Goal: Information Seeking & Learning: Learn about a topic

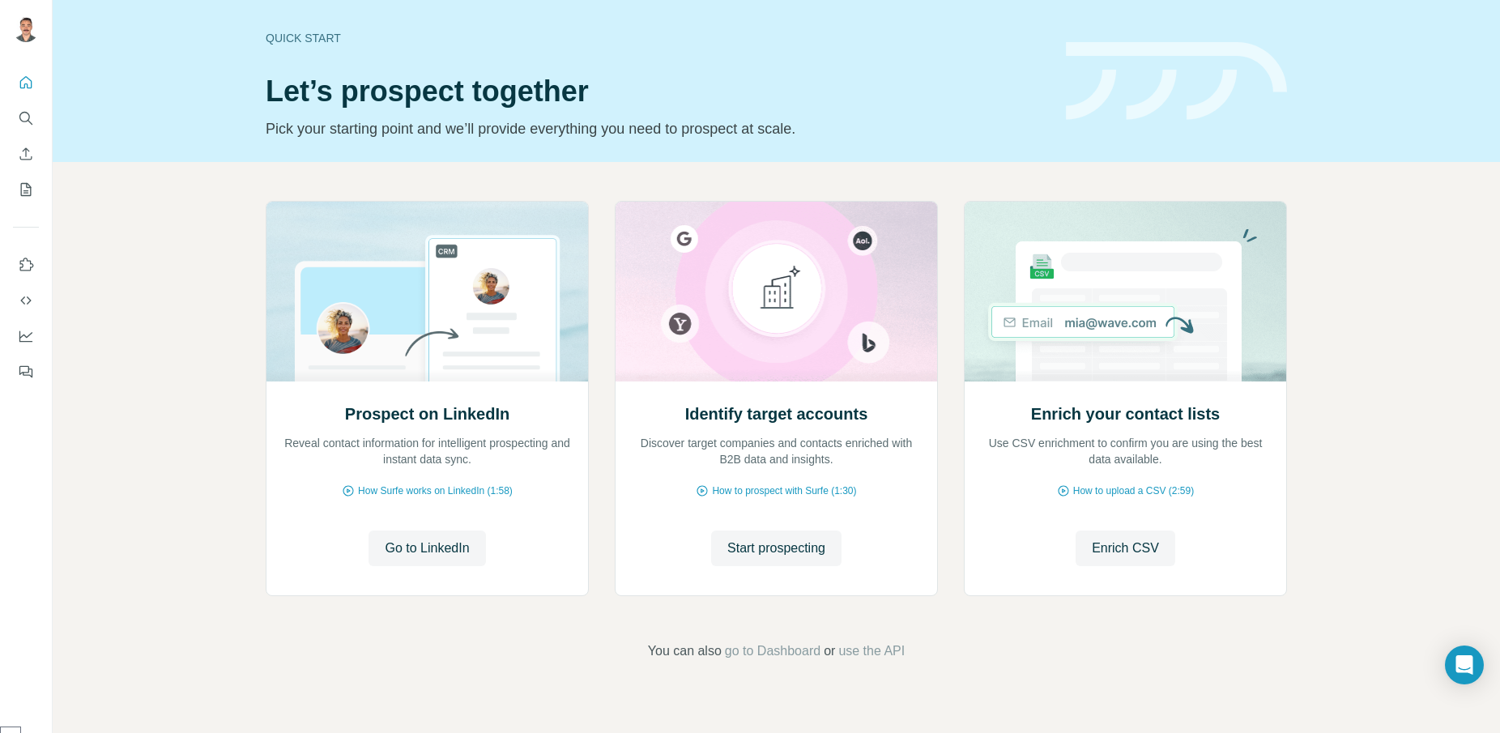
click at [1397, 260] on div "Prospect on LinkedIn Reveal contact information for intelligent prospecting and…" at bounding box center [776, 431] width 1447 height 538
click at [22, 90] on icon "Quick start" at bounding box center [26, 82] width 16 height 16
click at [824, 551] on span "Start prospecting" at bounding box center [776, 547] width 98 height 19
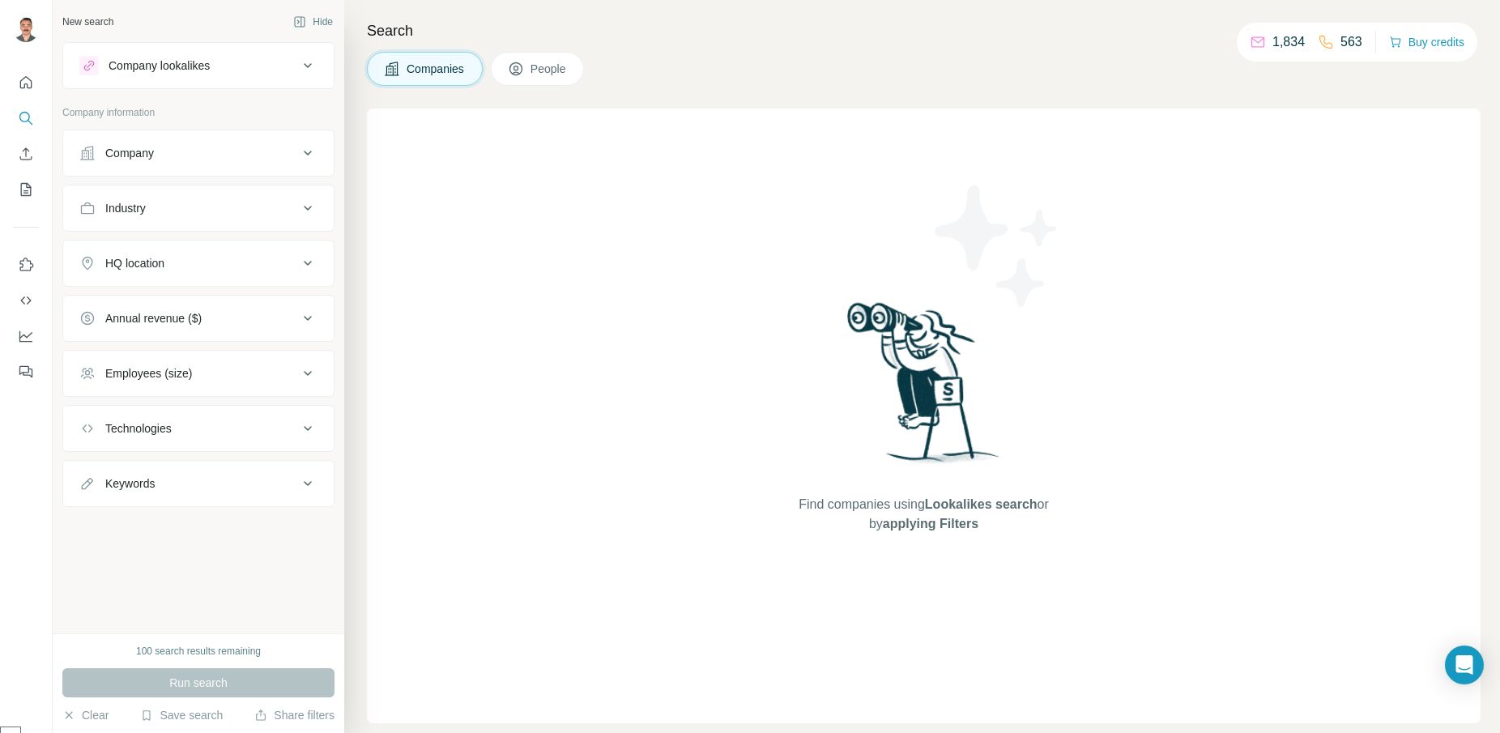
click at [279, 148] on div "Company" at bounding box center [188, 153] width 219 height 16
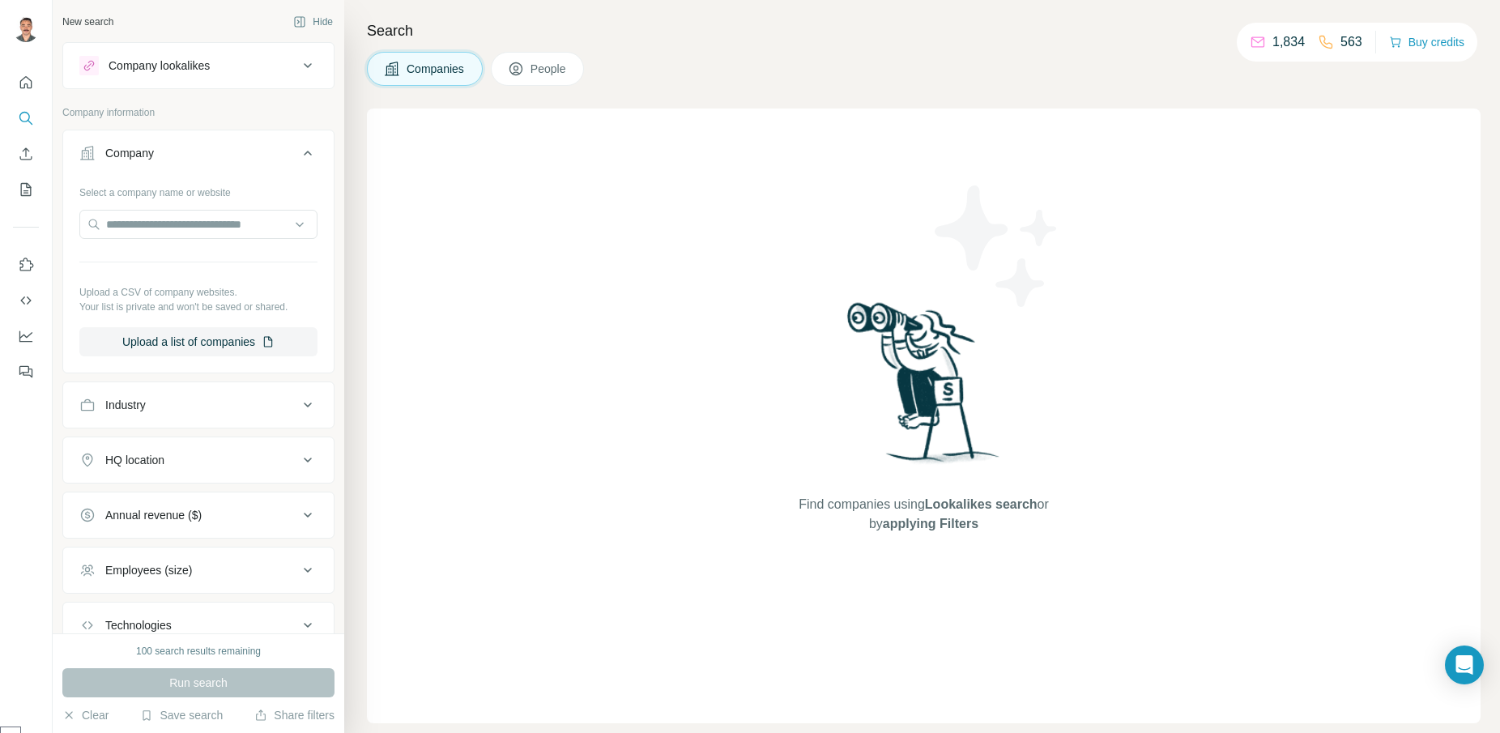
click at [282, 150] on div "Company" at bounding box center [188, 153] width 219 height 16
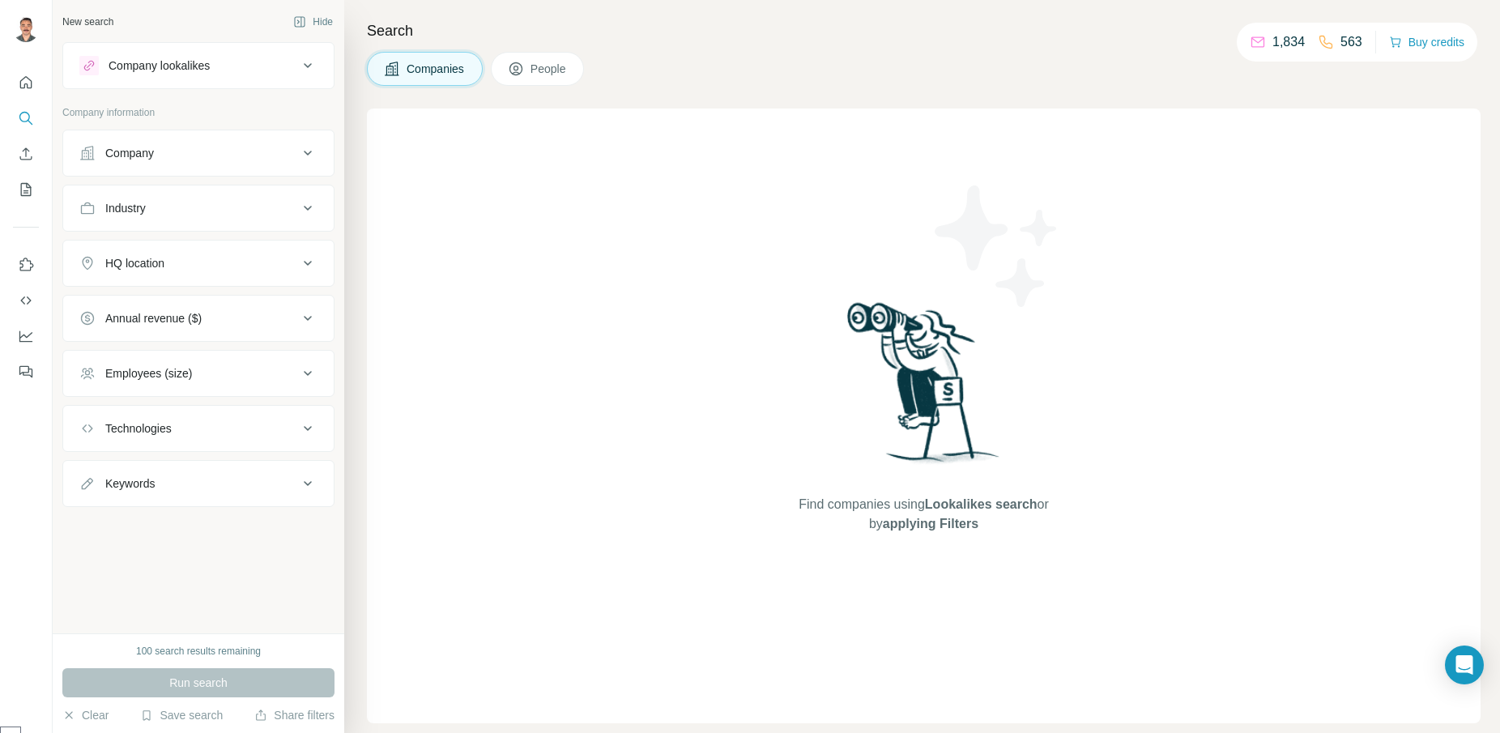
click at [259, 73] on div "Company lookalikes" at bounding box center [188, 65] width 219 height 19
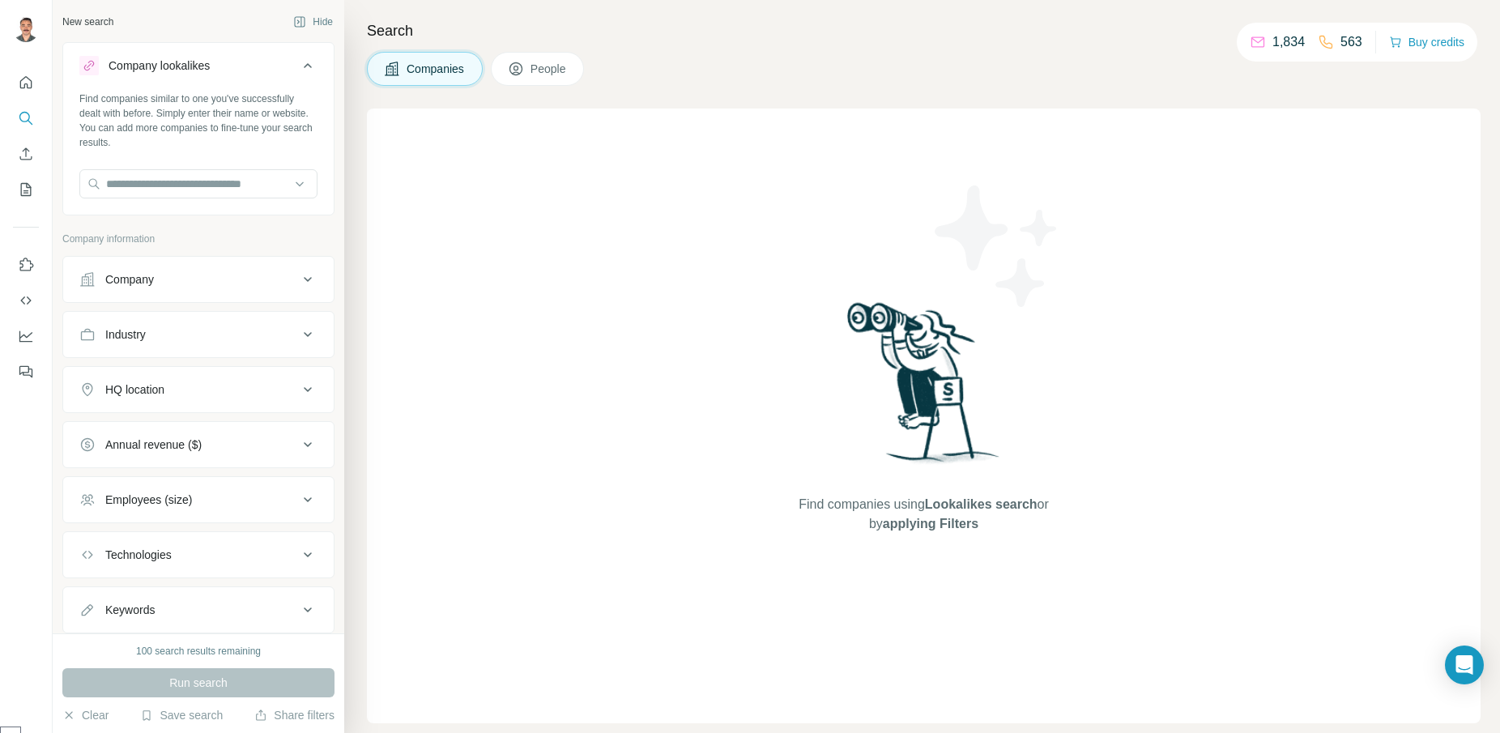
click at [258, 73] on div "Company lookalikes" at bounding box center [188, 65] width 219 height 19
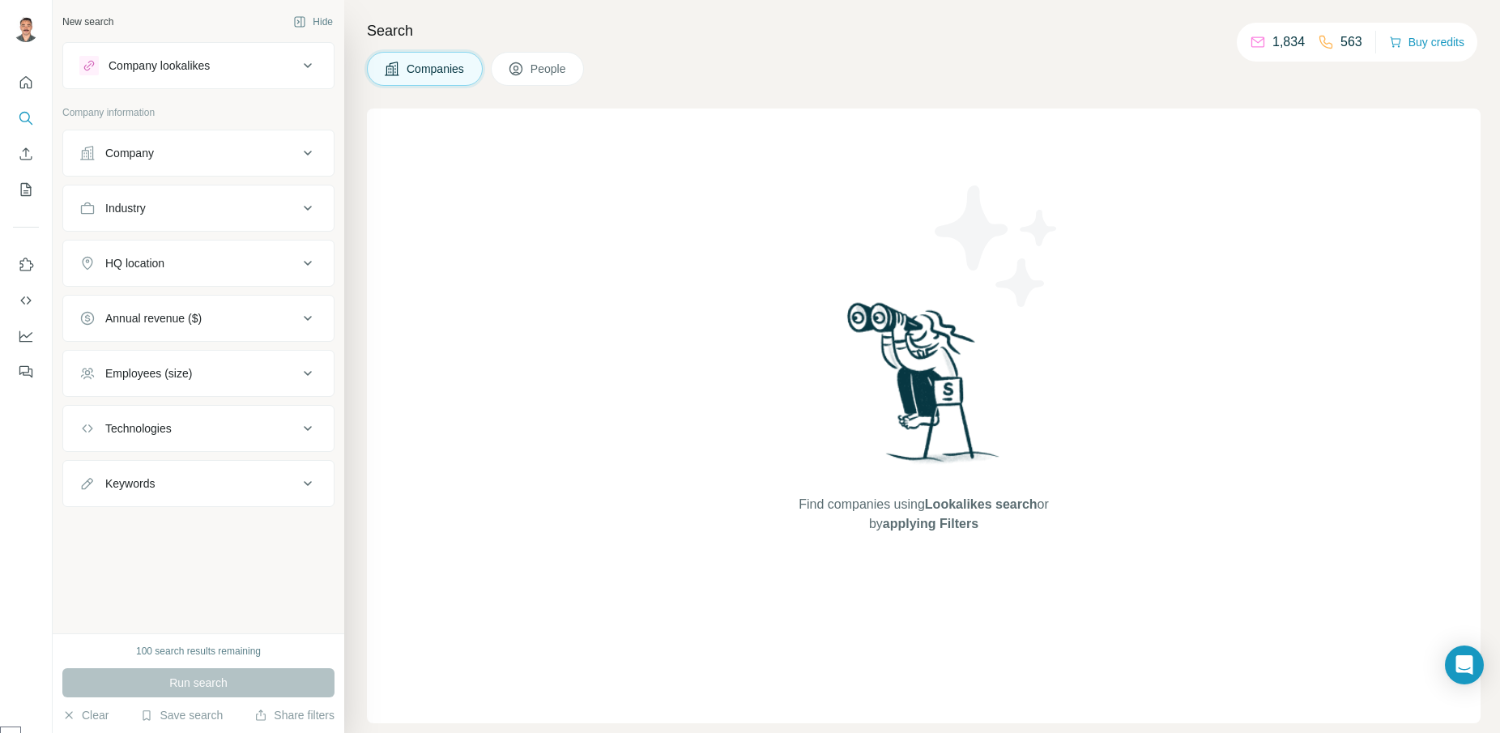
click at [539, 58] on button "People" at bounding box center [538, 69] width 94 height 34
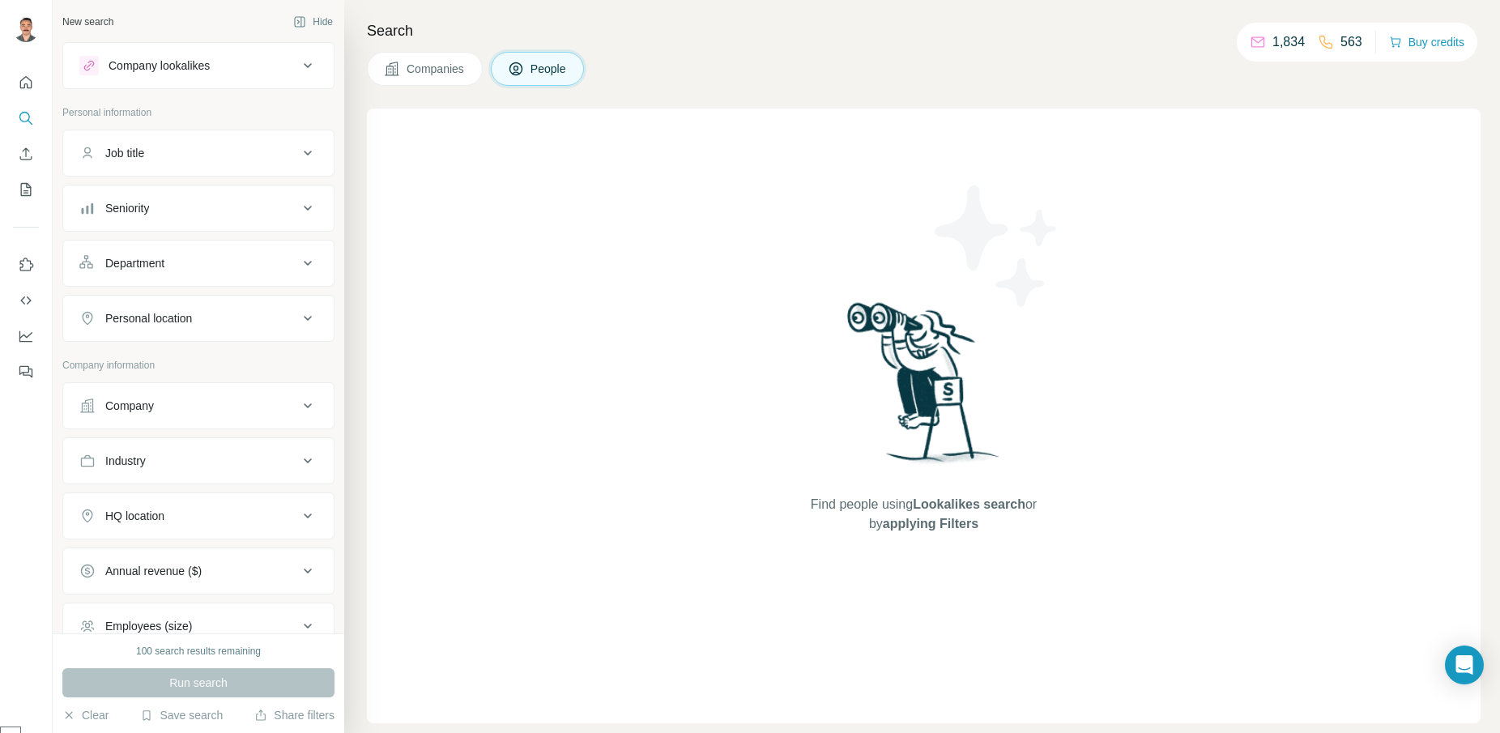
click at [249, 139] on button "Job title" at bounding box center [198, 153] width 270 height 39
click at [249, 138] on button "Job title" at bounding box center [198, 156] width 270 height 45
click at [298, 213] on icon at bounding box center [307, 207] width 19 height 19
click at [281, 211] on div "Seniority" at bounding box center [188, 208] width 219 height 16
click at [279, 263] on div "Department" at bounding box center [188, 263] width 219 height 16
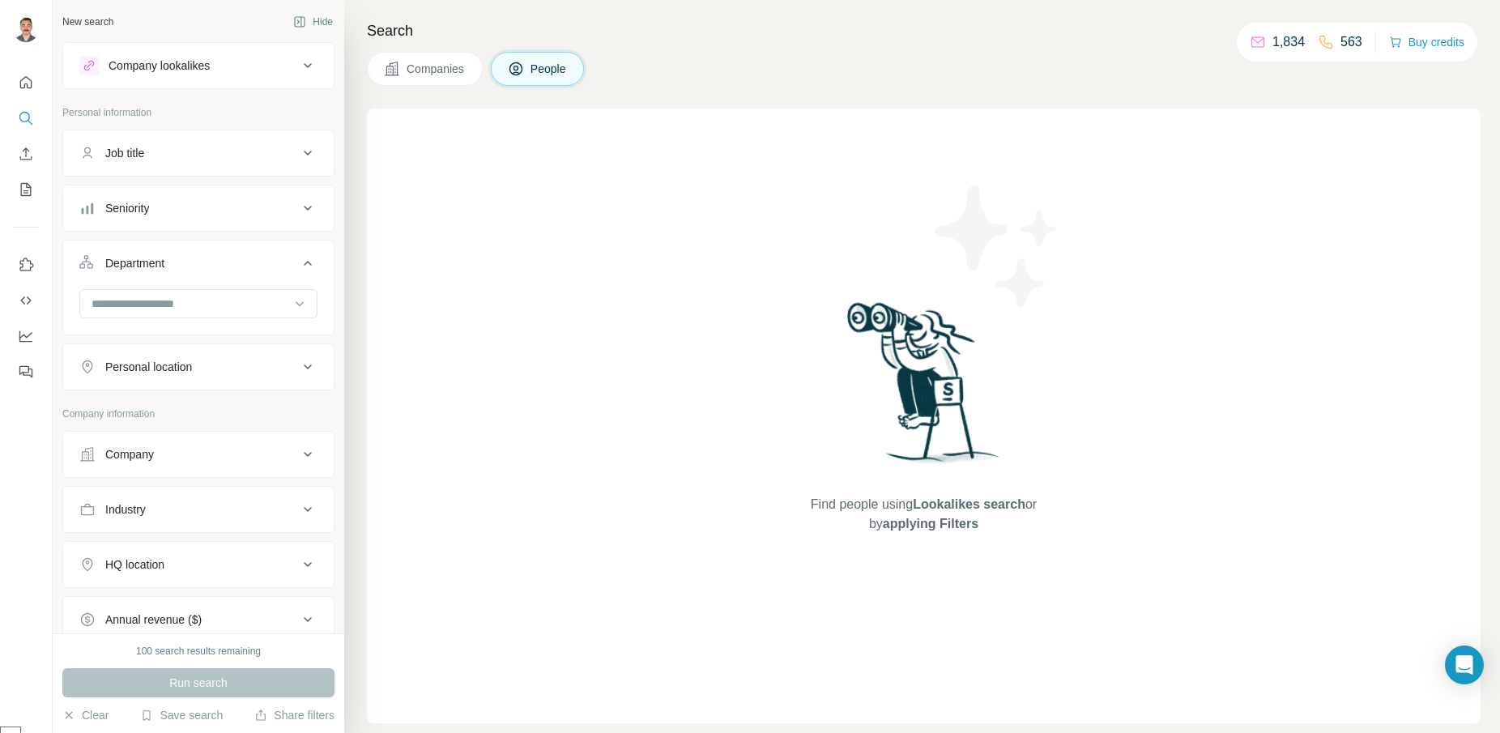
click at [279, 263] on div "Department" at bounding box center [188, 263] width 219 height 16
click at [298, 314] on icon at bounding box center [307, 317] width 19 height 19
click at [261, 60] on div "Company lookalikes" at bounding box center [188, 65] width 219 height 19
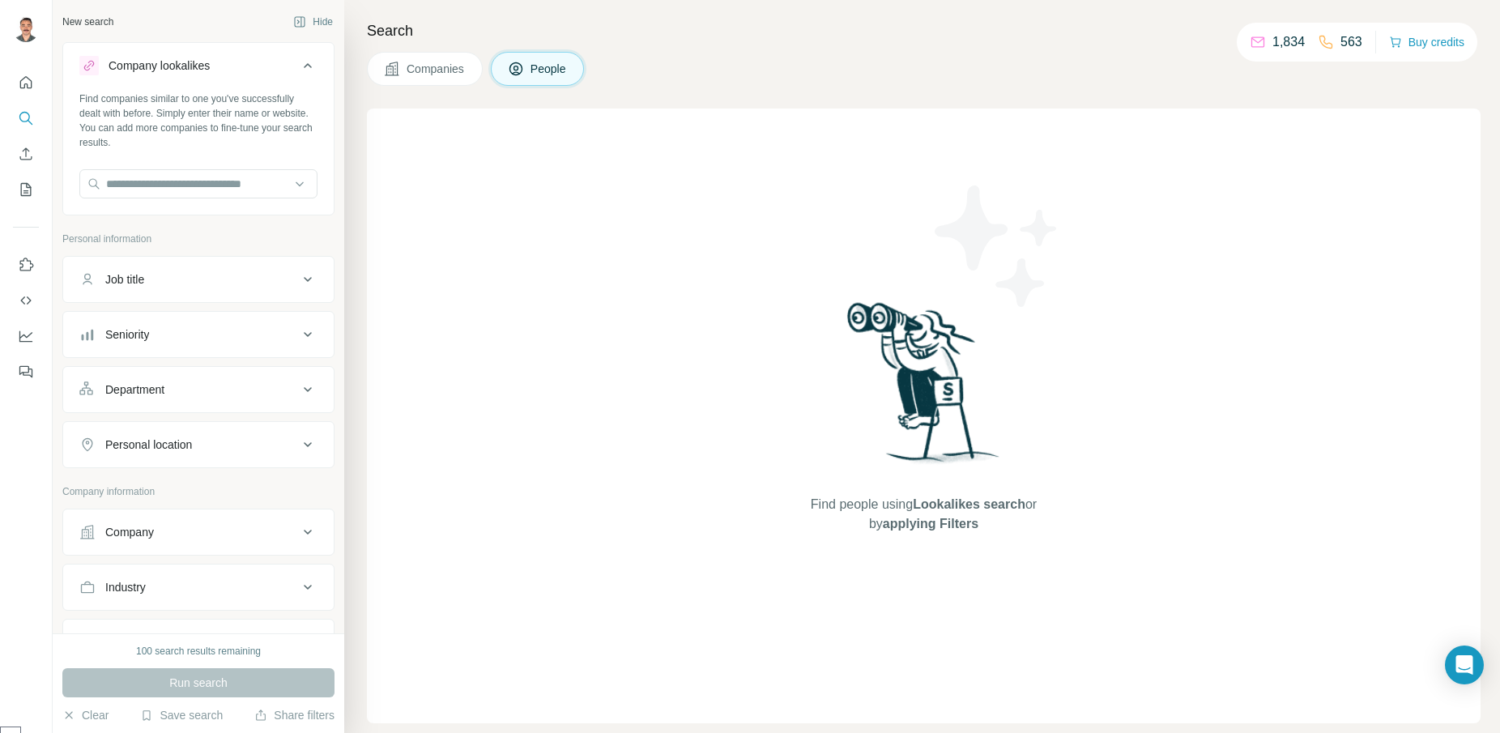
click at [261, 61] on div "Company lookalikes" at bounding box center [188, 65] width 219 height 19
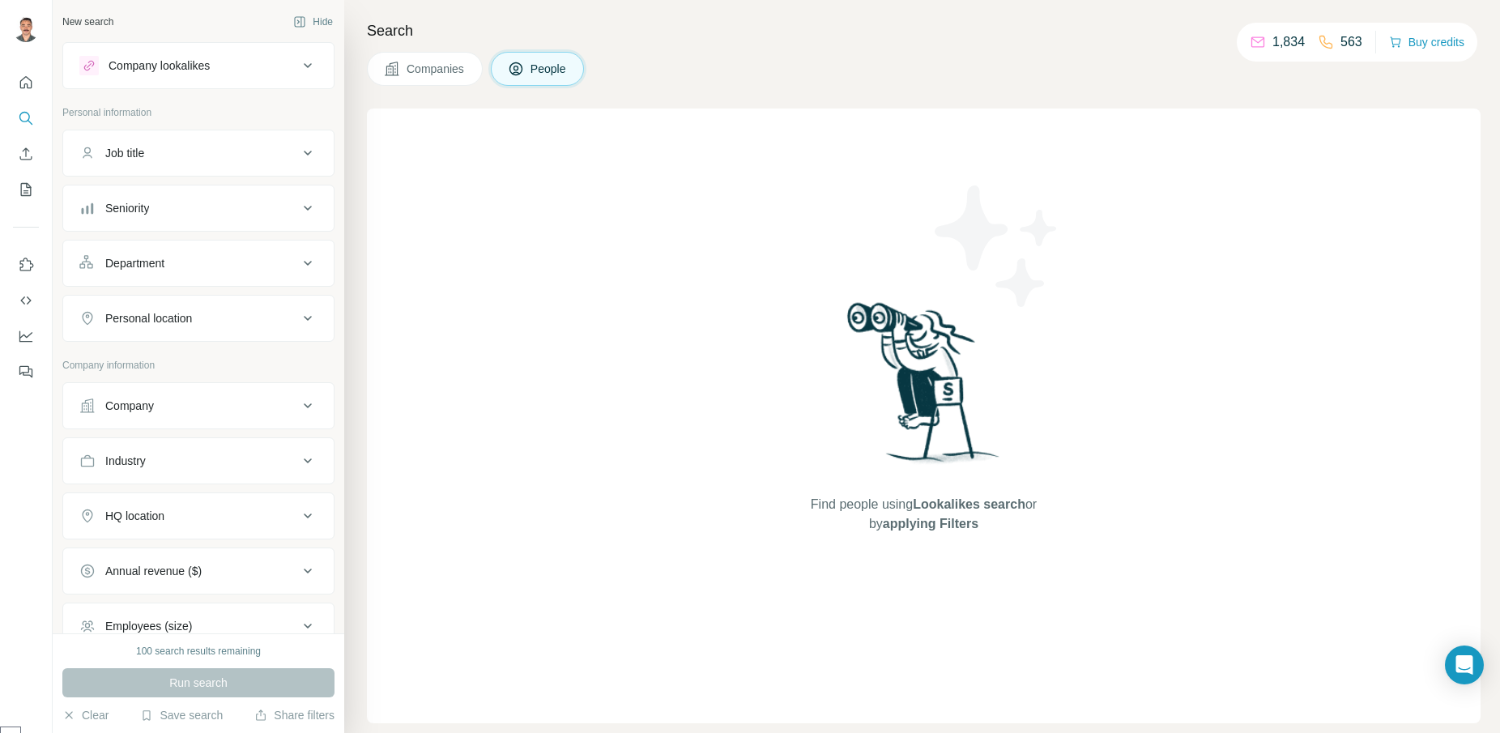
click at [277, 406] on div "Company" at bounding box center [188, 406] width 219 height 16
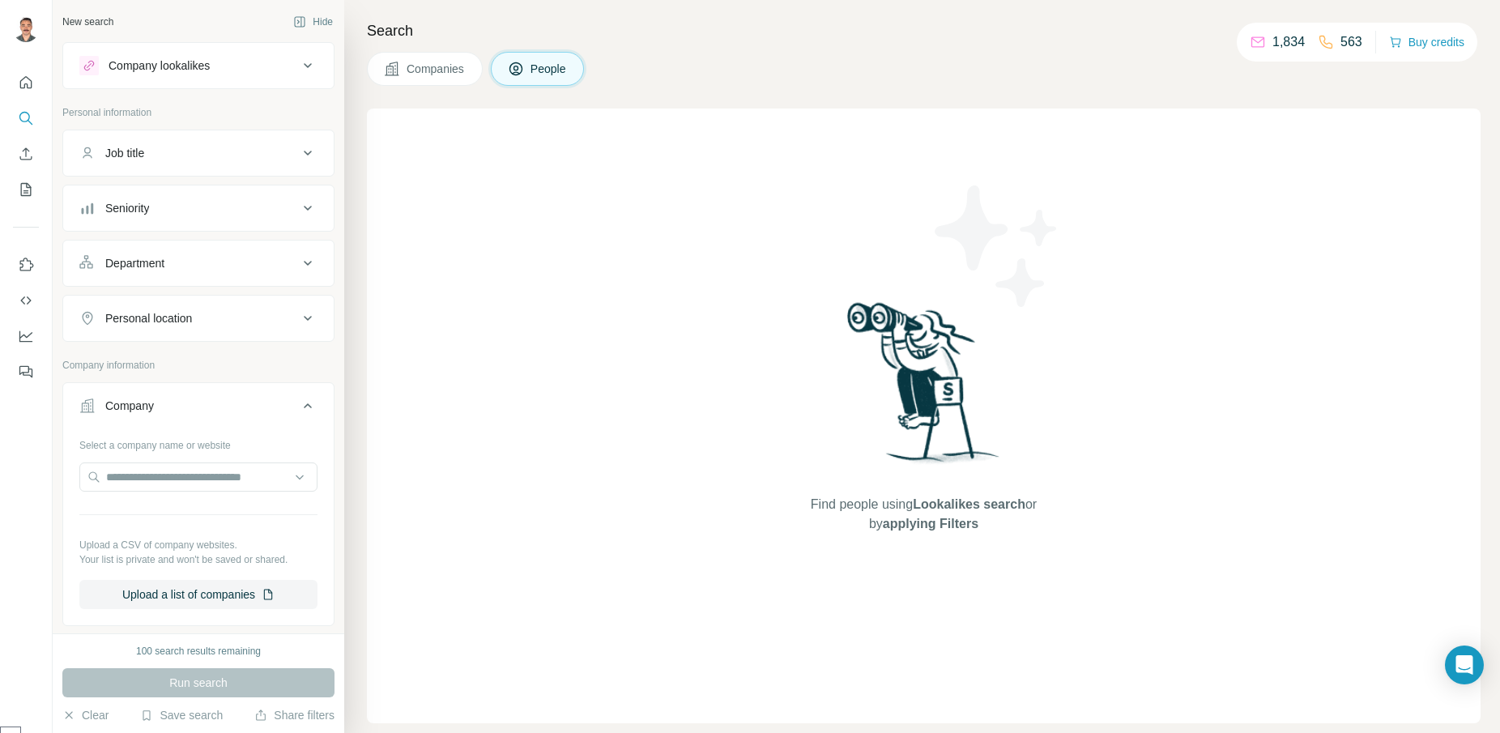
click at [277, 406] on div "Company" at bounding box center [188, 406] width 219 height 16
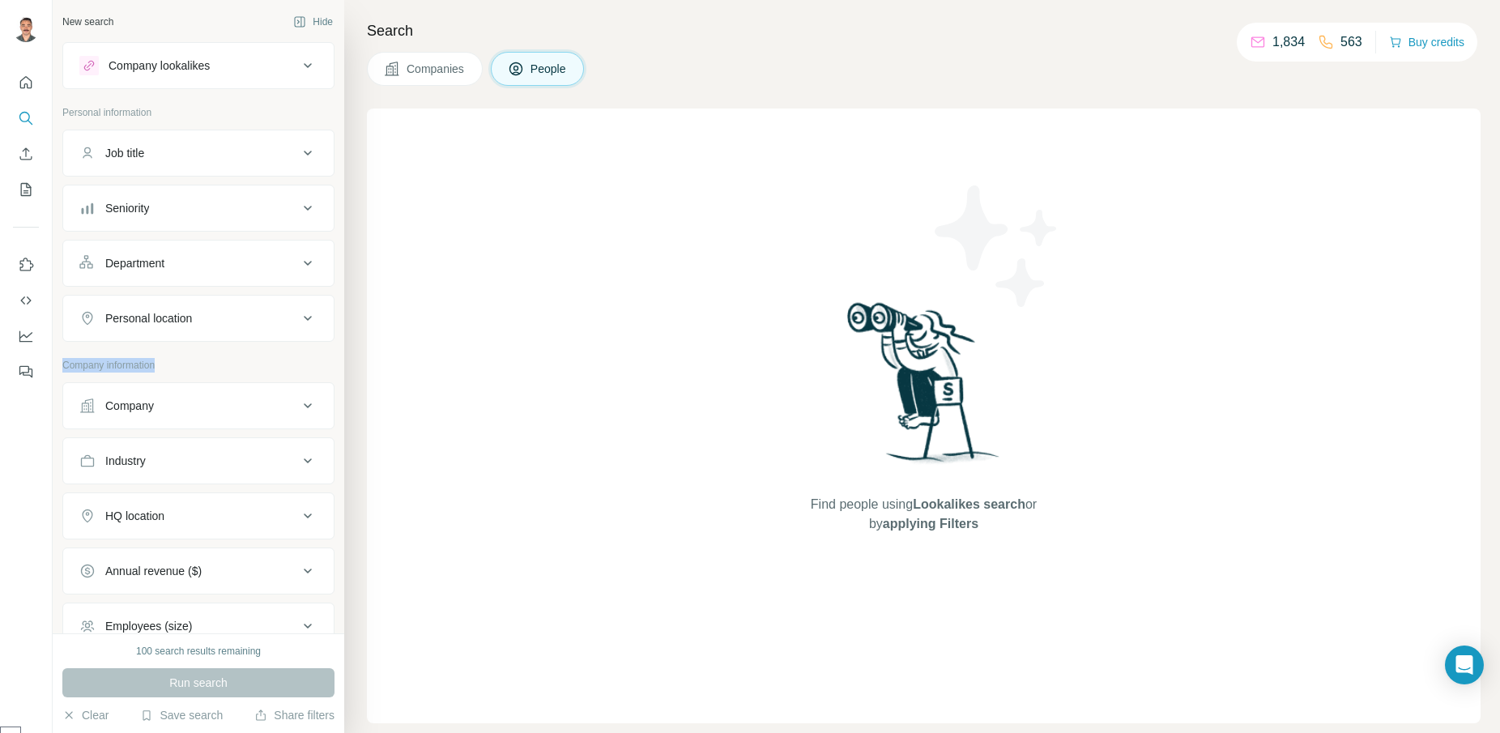
drag, startPoint x: 184, startPoint y: 363, endPoint x: 59, endPoint y: 366, distance: 124.7
type textarea "**********"
click at [60, 366] on div "New search Hide Company lookalikes Personal information Job title Seniority Dep…" at bounding box center [198, 316] width 291 height 633
click at [141, 364] on p "Company information" at bounding box center [198, 365] width 272 height 15
